Goal: Information Seeking & Learning: Compare options

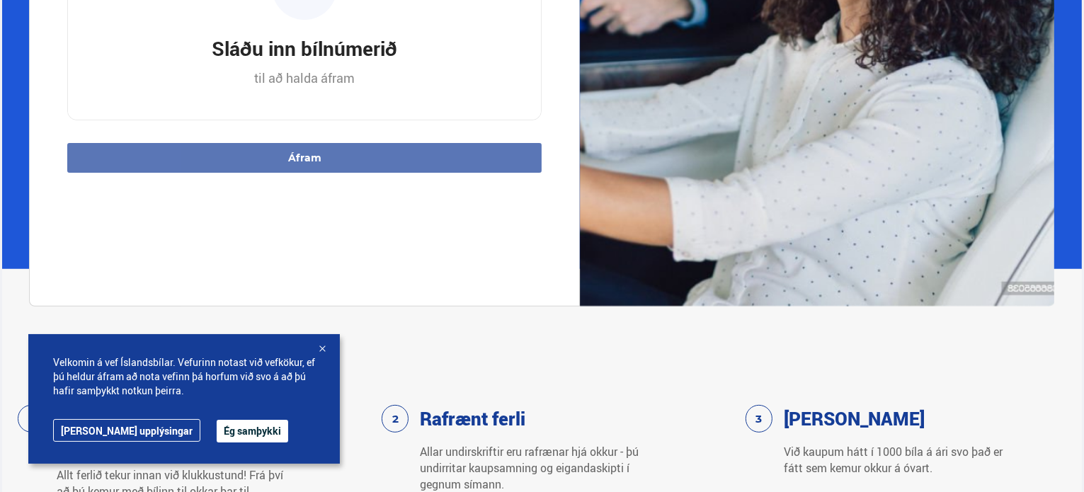
scroll to position [493, 0]
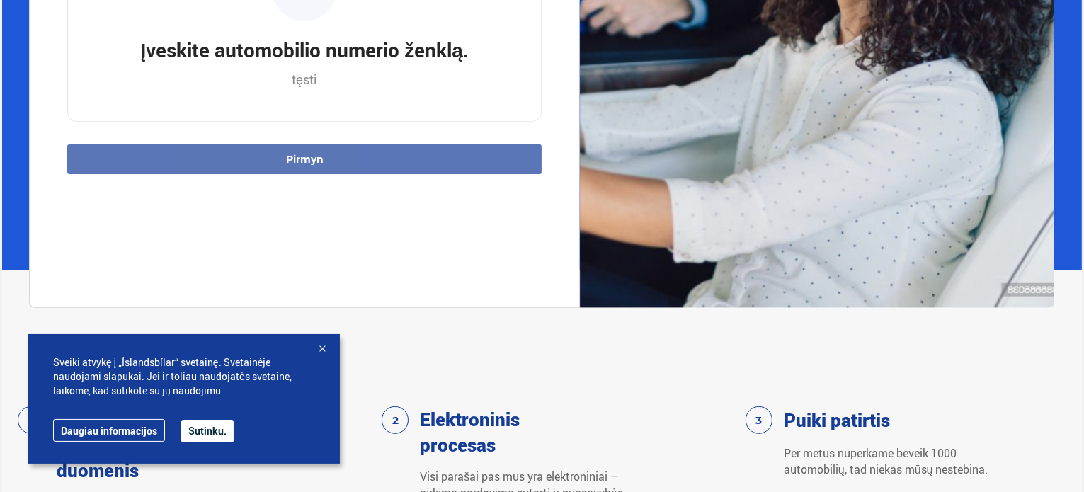
click at [204, 432] on font "Sutinku." at bounding box center [207, 430] width 38 height 13
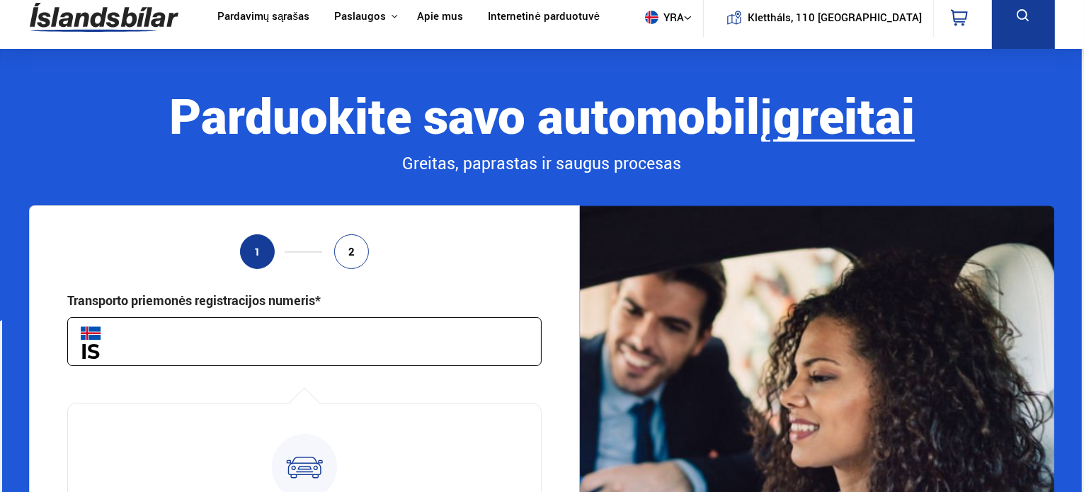
scroll to position [0, 0]
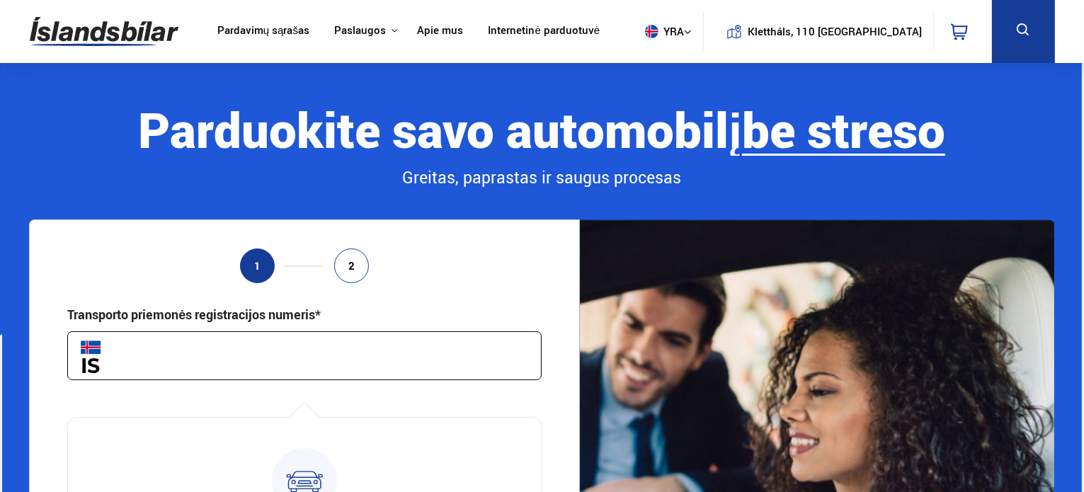
click at [276, 23] on font "Pardavimų sąrašas" at bounding box center [263, 30] width 92 height 14
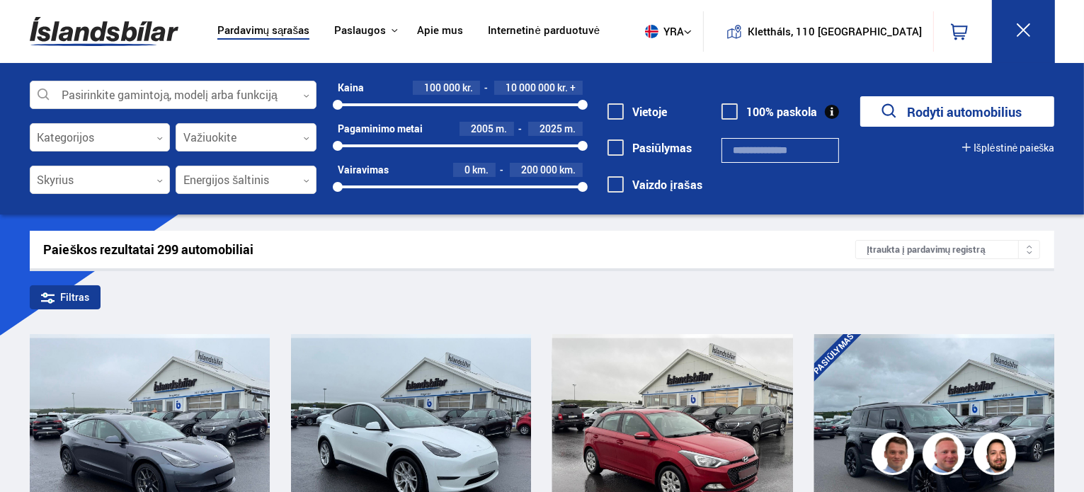
click at [443, 101] on div "100000 10000000" at bounding box center [460, 104] width 245 height 13
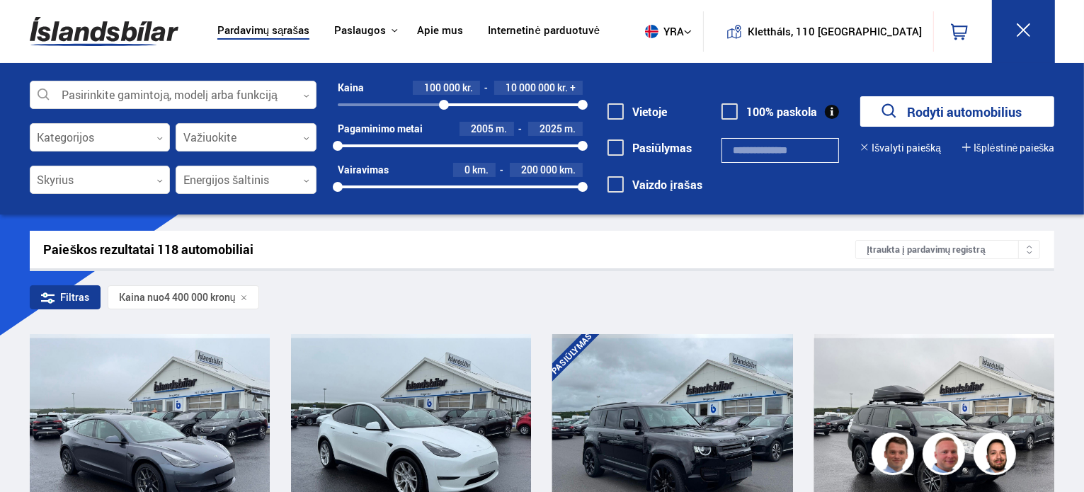
click at [338, 104] on div "100000 10000000" at bounding box center [460, 104] width 245 height 3
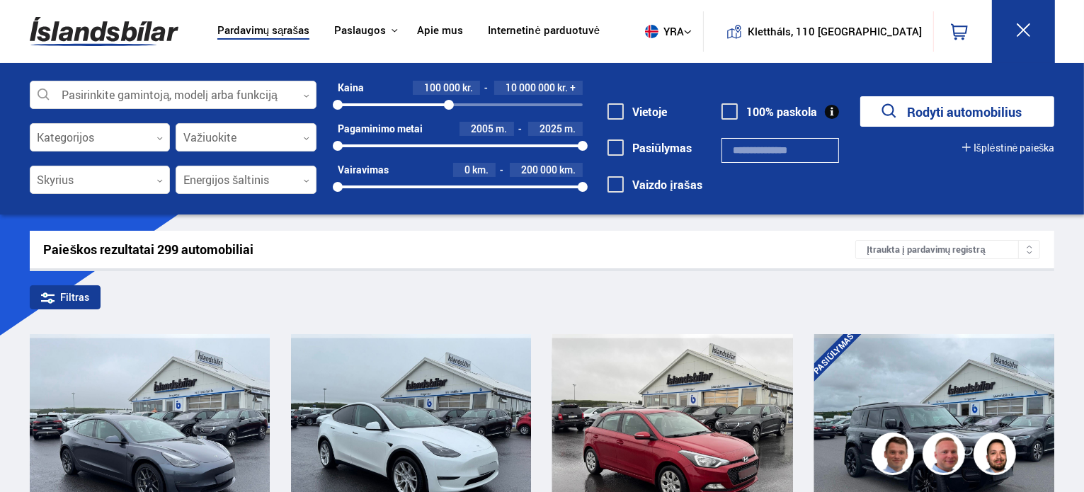
drag, startPoint x: 581, startPoint y: 106, endPoint x: 447, endPoint y: 108, distance: 133.9
click at [447, 108] on div at bounding box center [449, 105] width 10 height 10
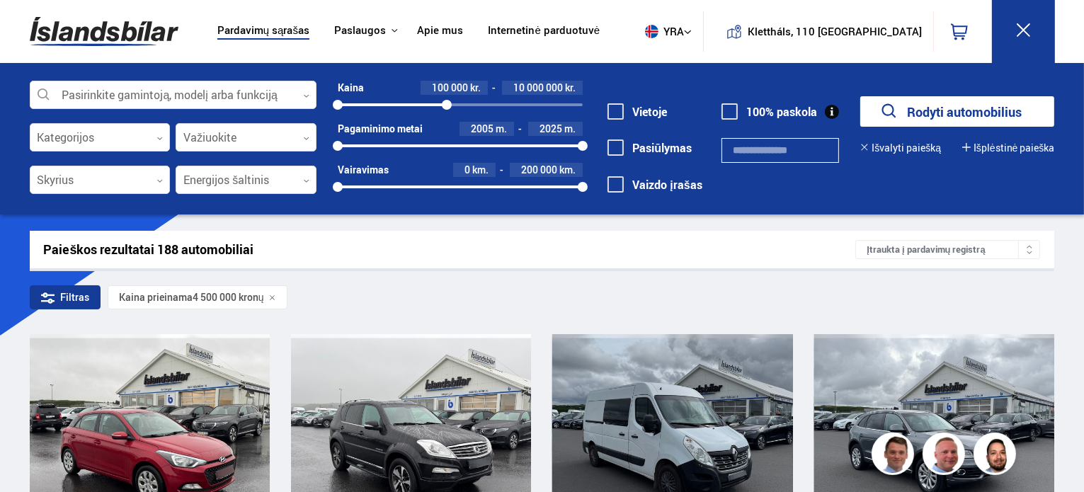
drag, startPoint x: 447, startPoint y: 110, endPoint x: 391, endPoint y: 102, distance: 56.5
click at [391, 102] on div "100000 10000000" at bounding box center [460, 104] width 245 height 13
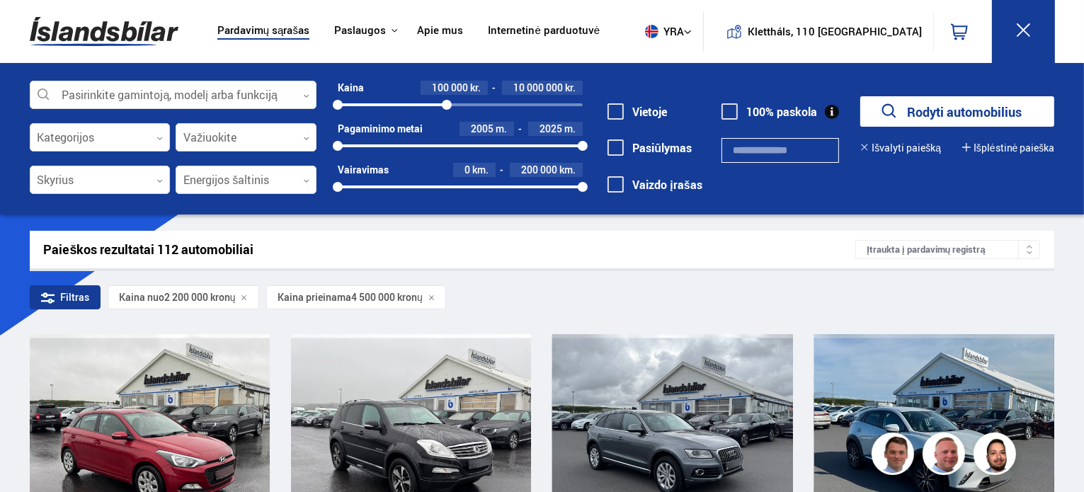
drag, startPoint x: 391, startPoint y: 103, endPoint x: 331, endPoint y: 91, distance: 61.4
click at [331, 91] on div "Kaina 100 000 kr. 10 000 000 kr. 100000 10000000 Pagaminimo metai 2005 m. 2025 …" at bounding box center [450, 142] width 266 height 123
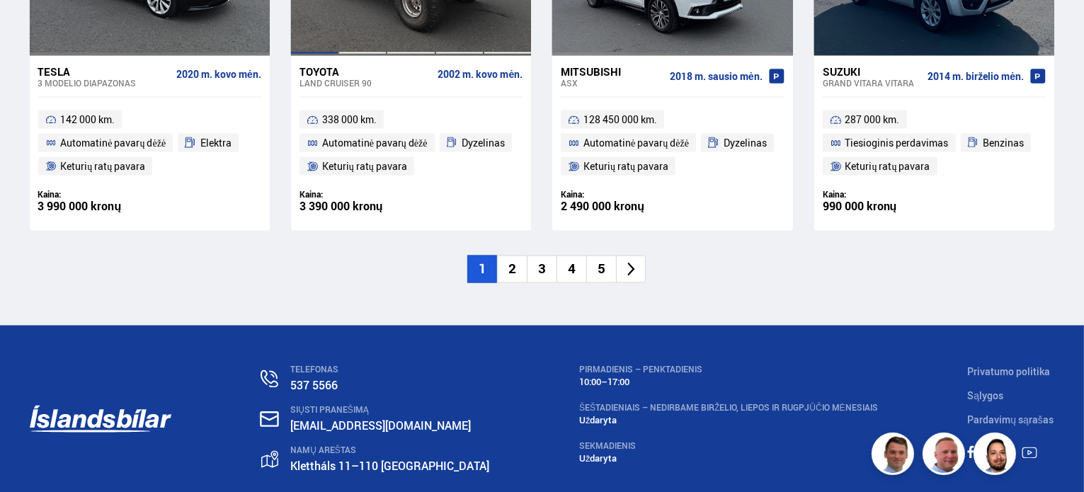
scroll to position [2448, 0]
click at [507, 255] on li "2" at bounding box center [512, 269] width 30 height 28
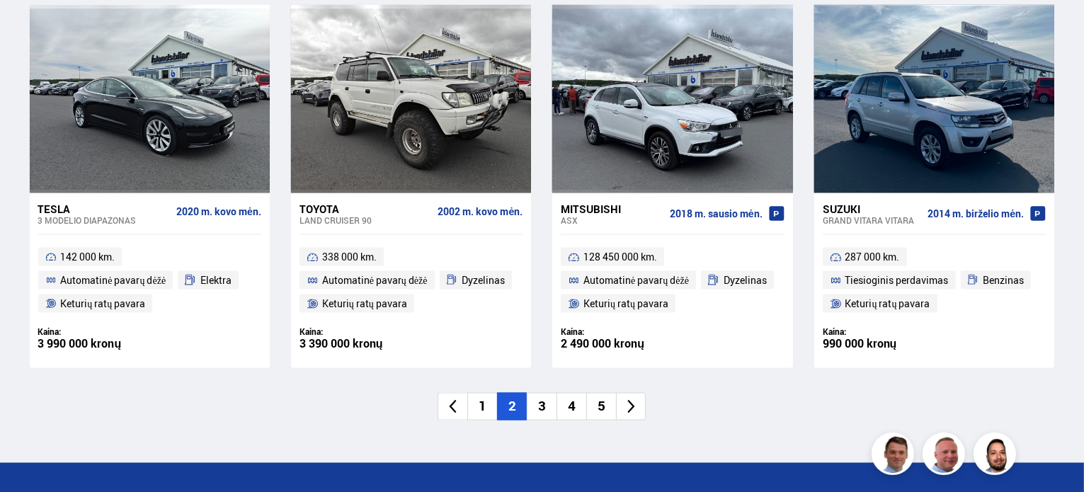
scroll to position [1881, 0]
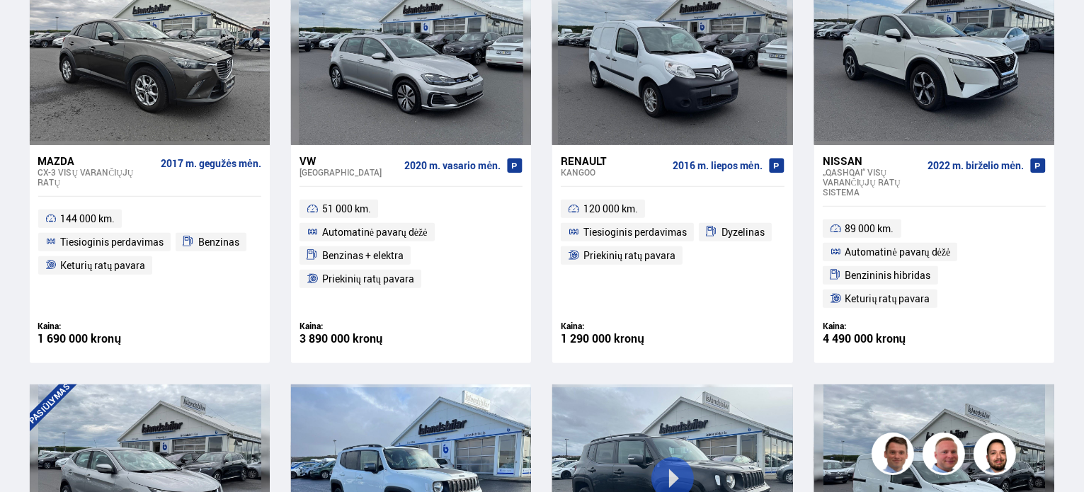
scroll to position [1230, 0]
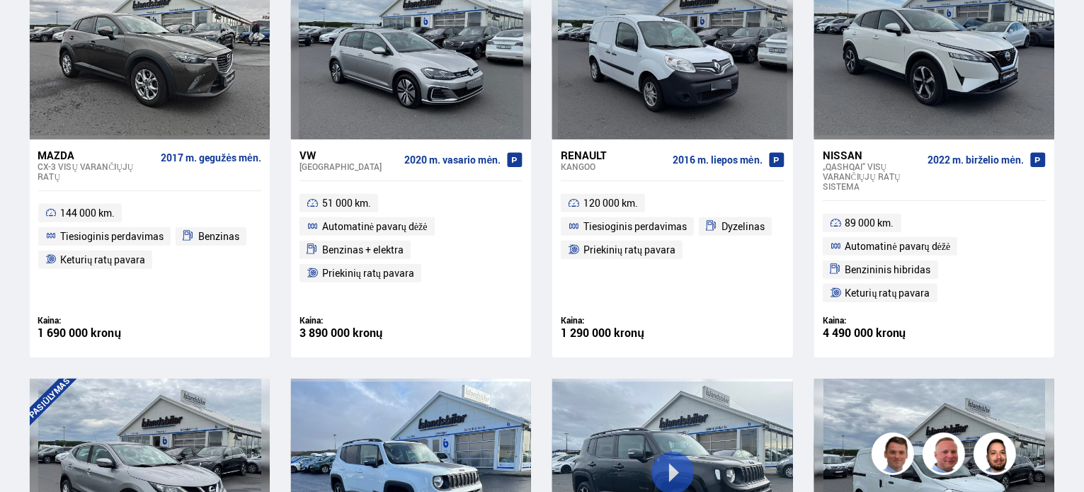
click at [376, 149] on div "VW" at bounding box center [350, 155] width 100 height 13
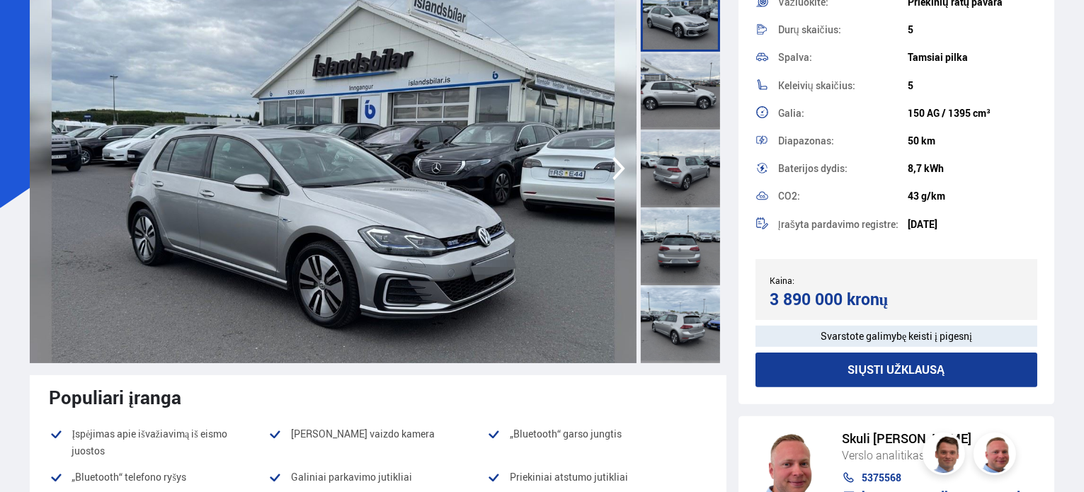
scroll to position [302, 0]
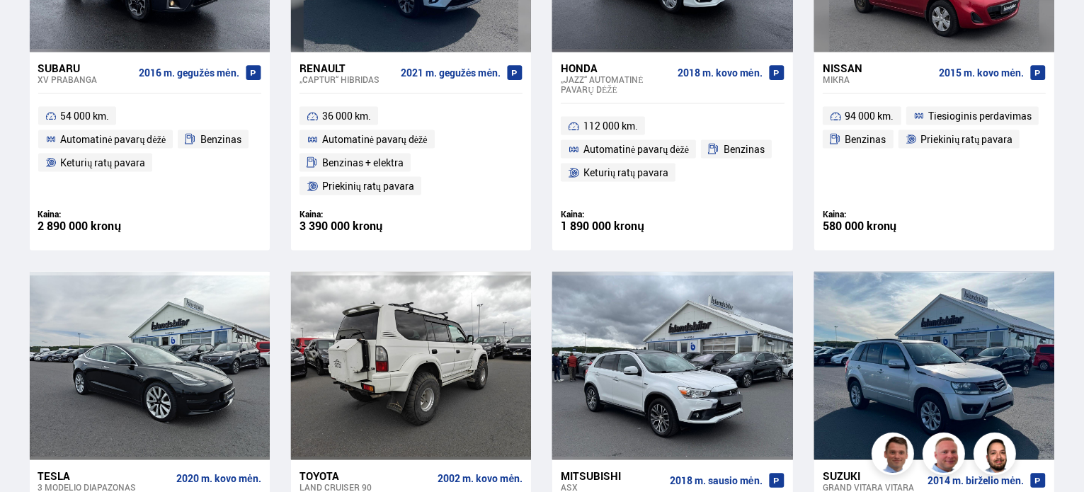
scroll to position [2029, 0]
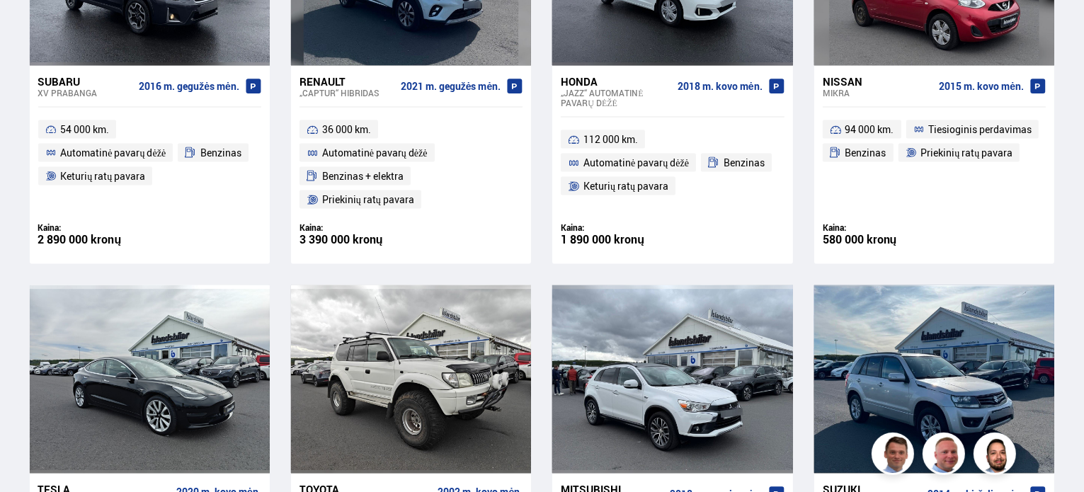
click at [904, 112] on ul "94 000 km. Tiesioginis perdavimas Benzinas Priekinių ratų pavara" at bounding box center [935, 141] width 240 height 67
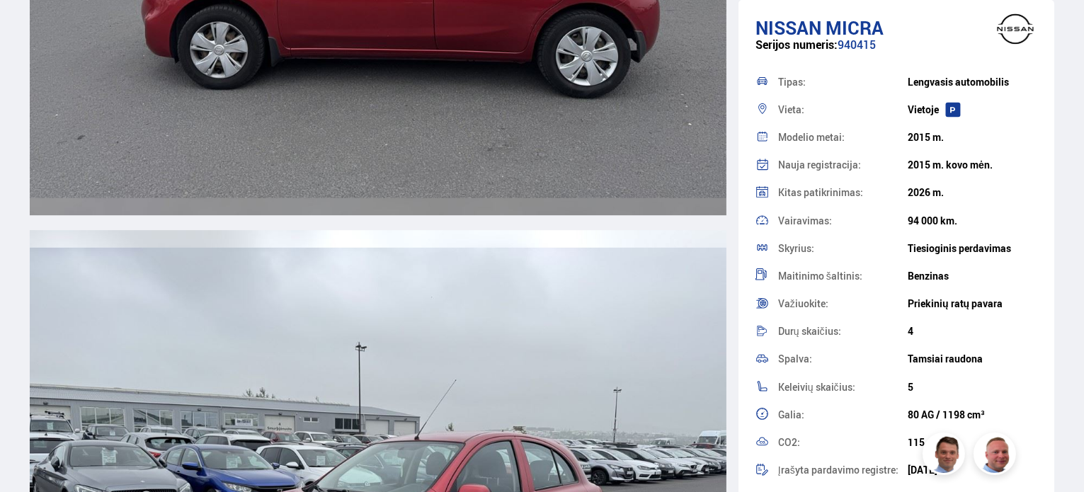
scroll to position [4264, 0]
